Goal: Ask a question

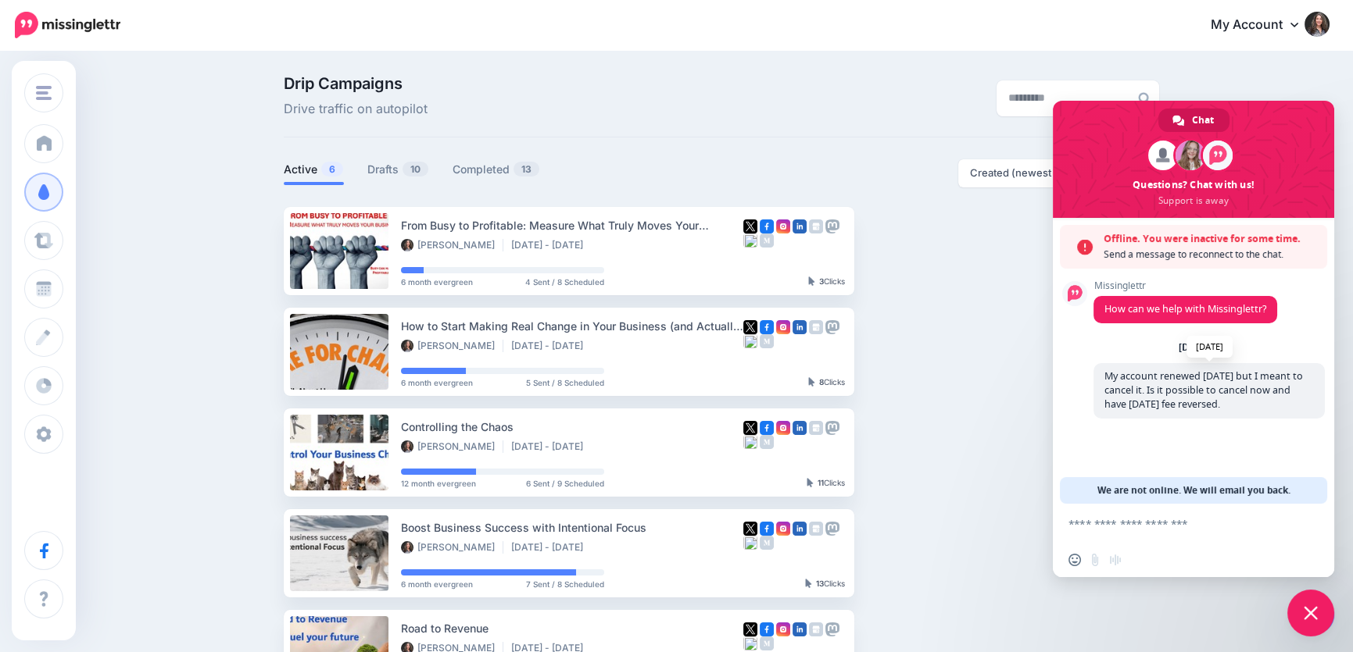
drag, startPoint x: 1252, startPoint y: 405, endPoint x: 1125, endPoint y: 382, distance: 128.6
click at [1125, 382] on span "My account renewed [DATE] but I meant to cancel it. Is it possible to cancel no…" at bounding box center [1208, 390] width 231 height 55
click at [1125, 382] on span "My account renewed [DATE] but I meant to cancel it. Is it possible to cancel no…" at bounding box center [1203, 390] width 198 height 41
drag, startPoint x: 1103, startPoint y: 377, endPoint x: 1258, endPoint y: 405, distance: 157.1
click at [1258, 405] on span "My account renewed [DATE] but I meant to cancel it. Is it possible to cancel no…" at bounding box center [1208, 390] width 231 height 55
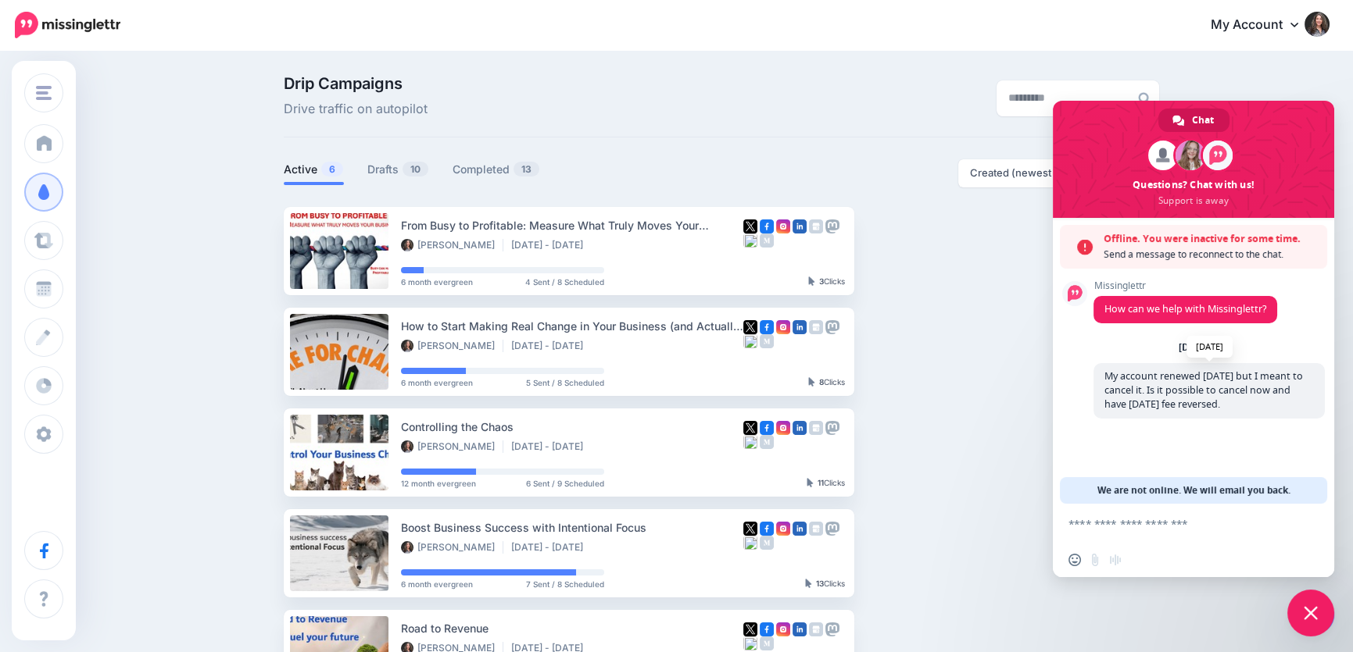
copy span "My account renewed [DATE] but I meant to cancel it. Is it possible to cancel no…"
click at [1098, 528] on textarea "Compose your message..." at bounding box center [1177, 523] width 219 height 39
paste textarea "**********"
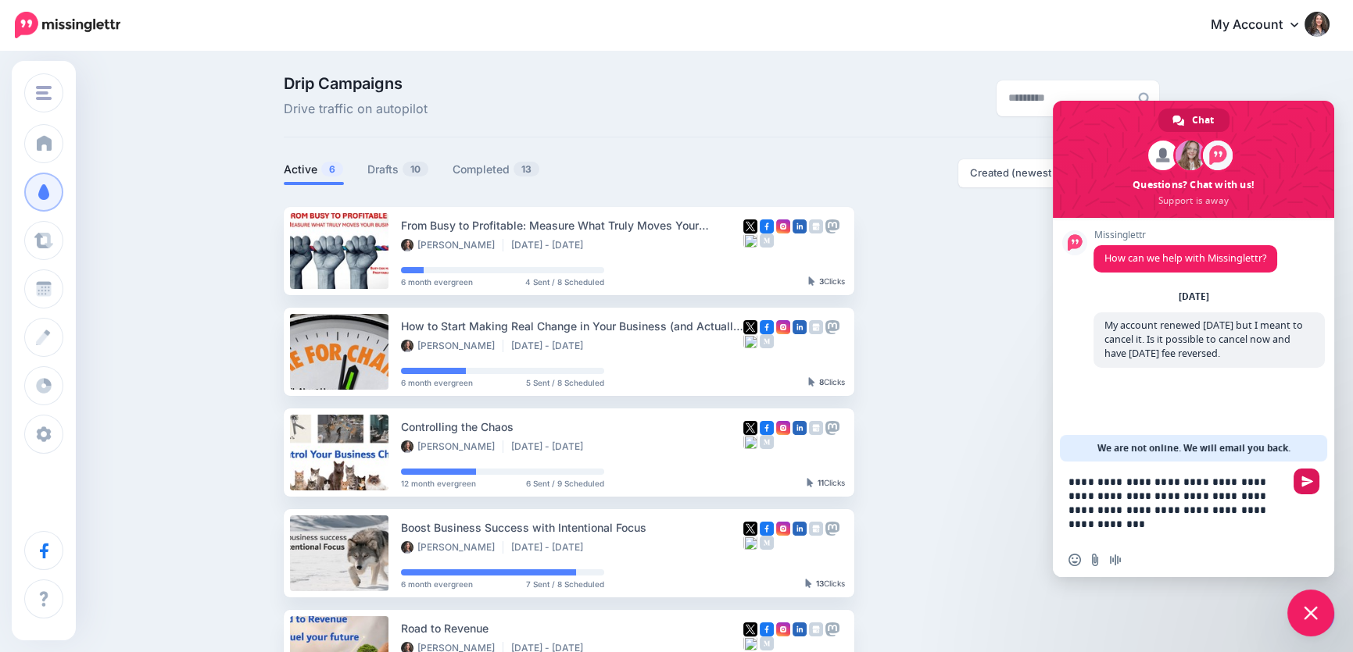
type textarea "**********"
click at [1317, 475] on span "Send" at bounding box center [1306, 482] width 26 height 26
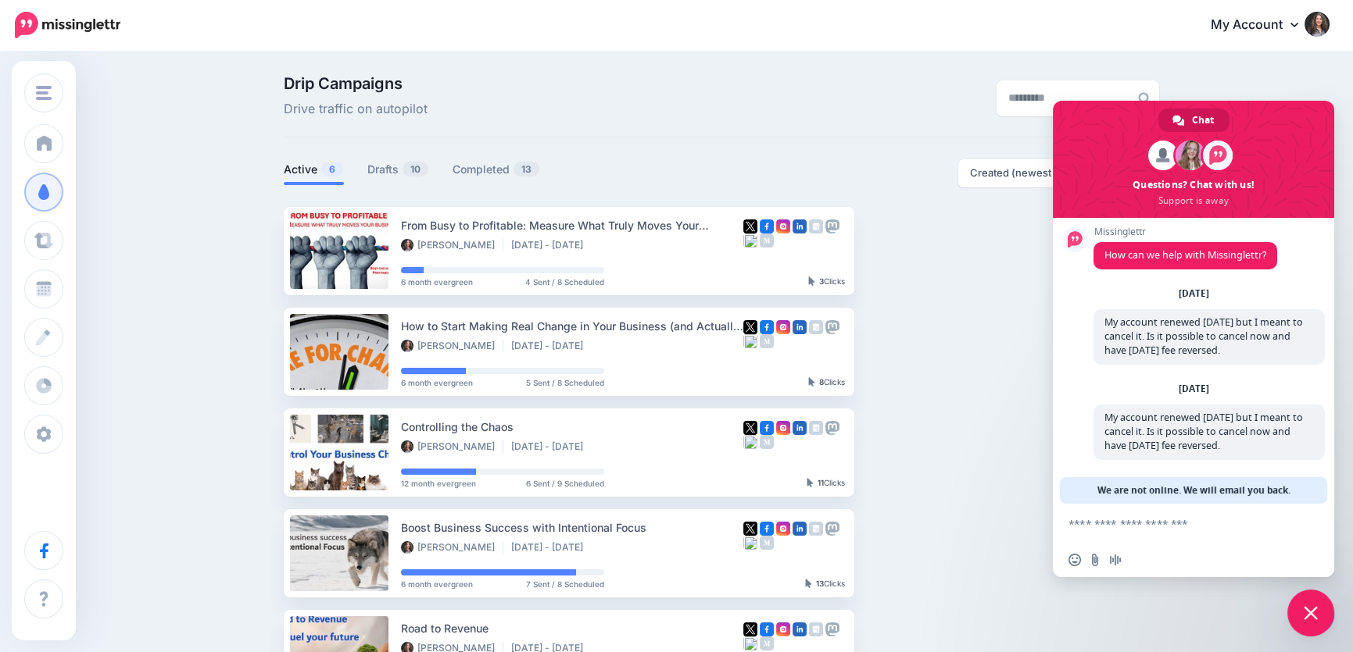
scroll to position [7, 0]
